Goal: Find specific page/section

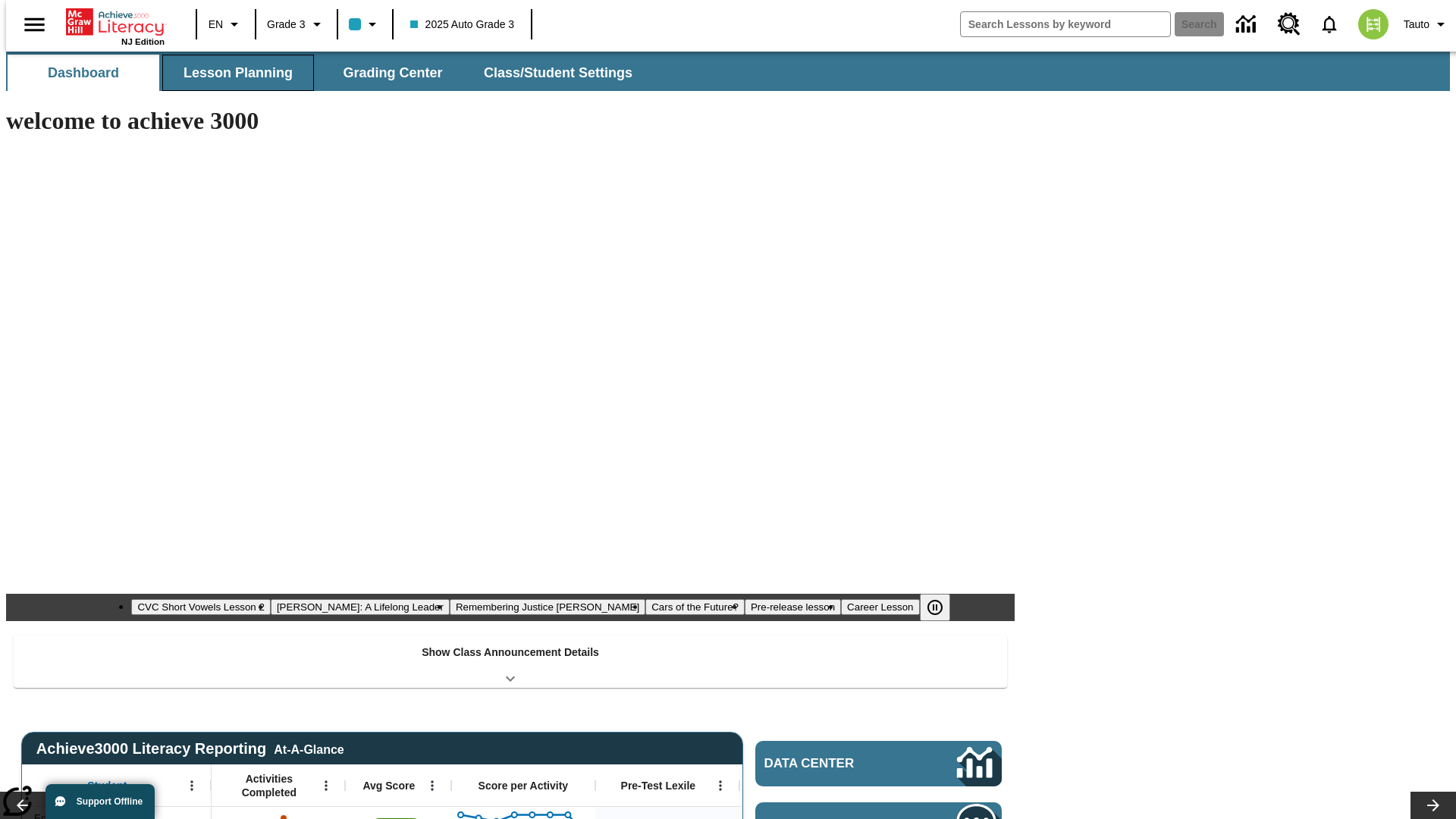
click at [232, 73] on span "Lesson Planning" at bounding box center [238, 73] width 109 height 17
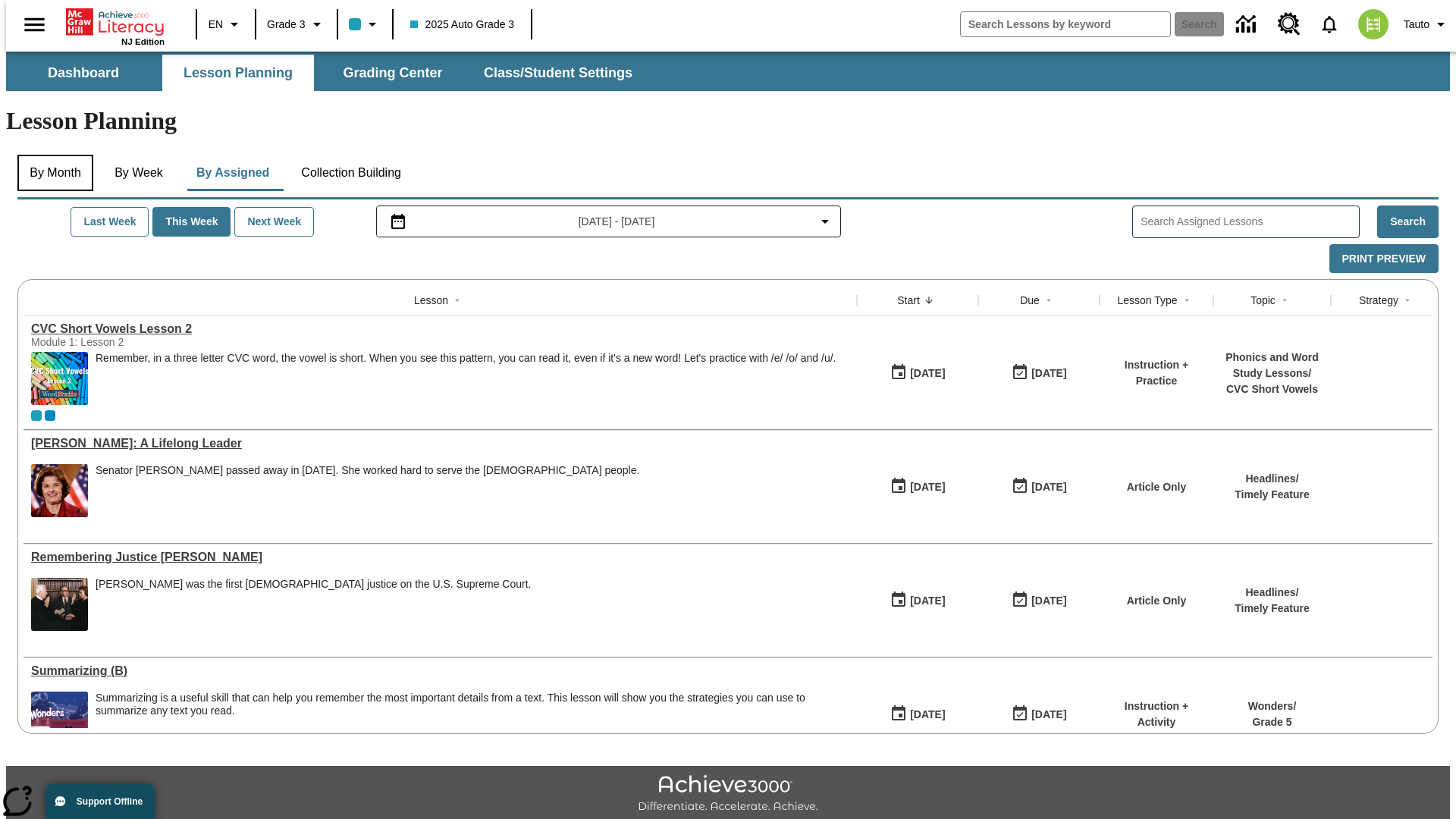
click at [51, 155] on button "By Month" at bounding box center [55, 173] width 75 height 36
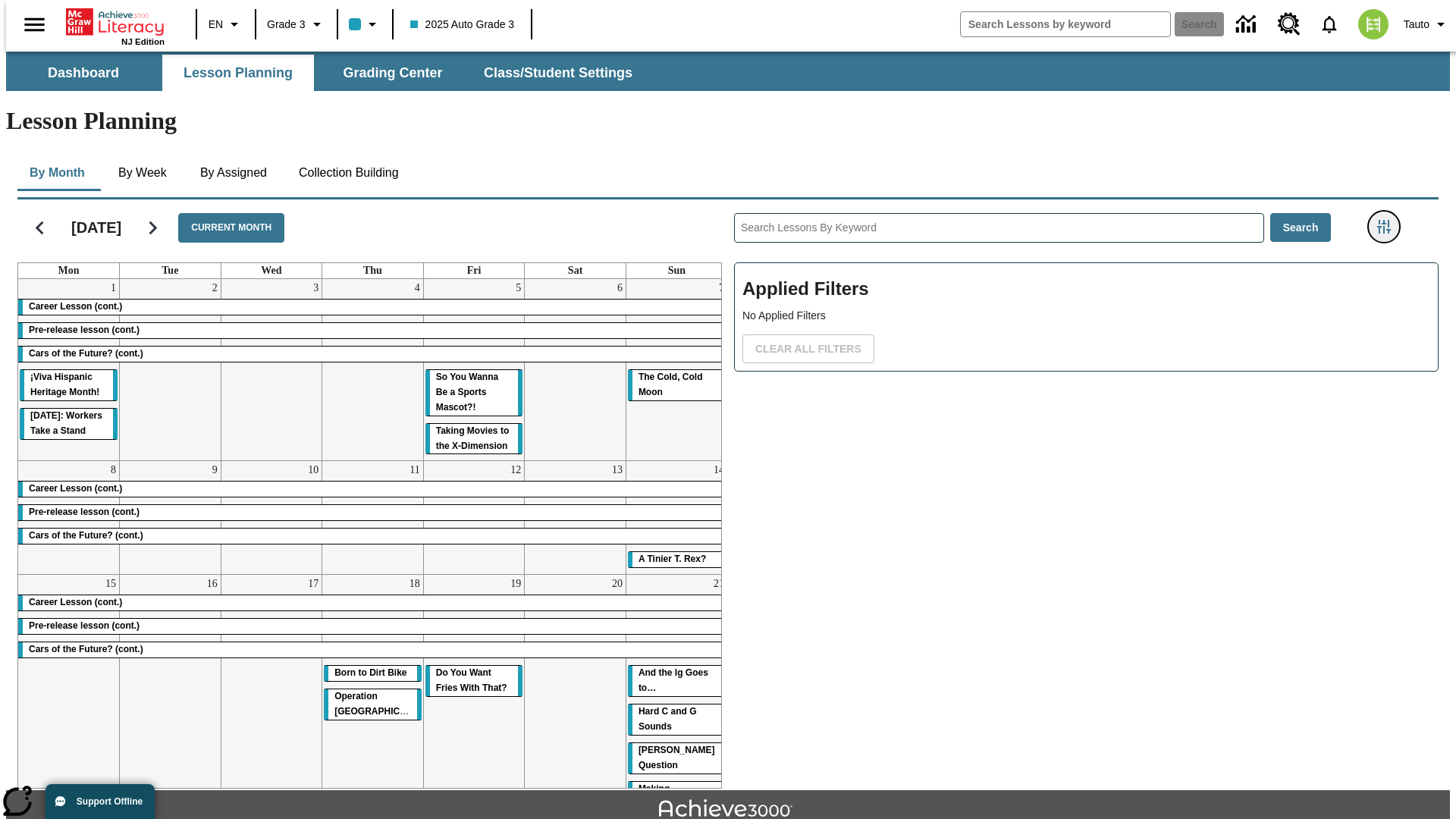
click at [1389, 220] on icon "Filters Side menu" at bounding box center [1384, 226] width 14 height 14
